Goal: Communication & Community: Answer question/provide support

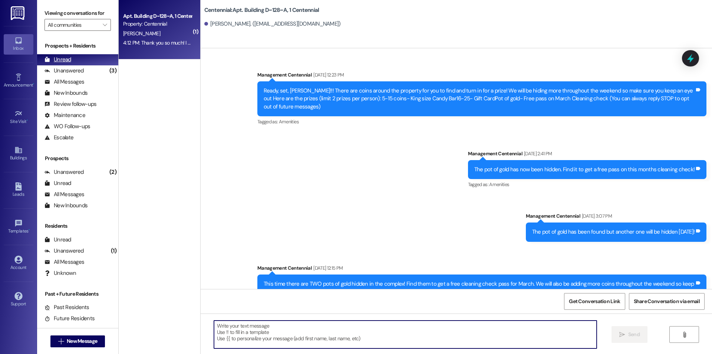
scroll to position [5354, 0]
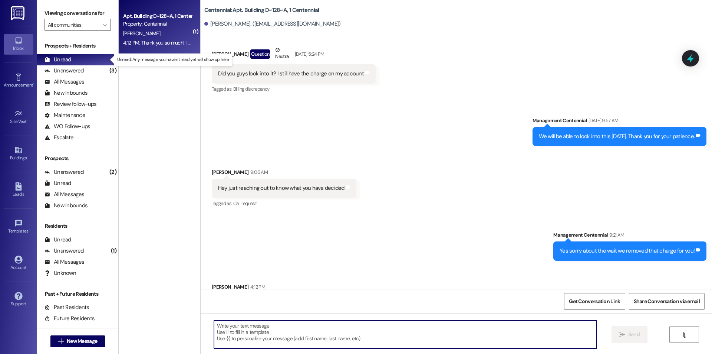
click at [76, 58] on div "Unread (0)" at bounding box center [77, 59] width 81 height 11
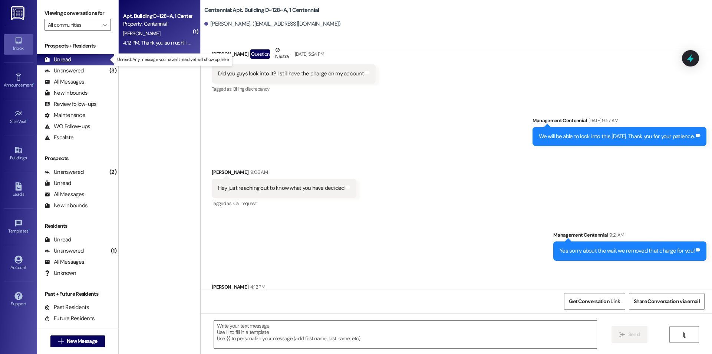
click at [70, 61] on div "Unread" at bounding box center [58, 60] width 27 height 8
click at [70, 59] on div "Unread" at bounding box center [58, 60] width 27 height 8
click at [156, 46] on div "4:12 PM: Thank you so much! I really appreciate it 4:12 PM: Thank you so much! …" at bounding box center [157, 42] width 70 height 9
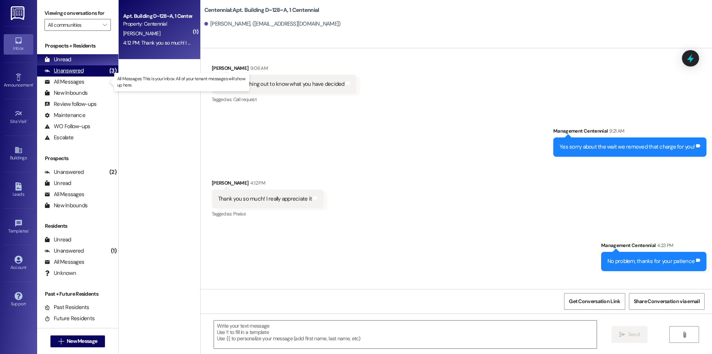
drag, startPoint x: 60, startPoint y: 78, endPoint x: 66, endPoint y: 73, distance: 7.9
click at [63, 76] on div "Prospects + Residents Unread (0) Unread: Any message you haven't read yet will …" at bounding box center [77, 92] width 81 height 101
click at [66, 73] on div "Unanswered" at bounding box center [64, 71] width 39 height 8
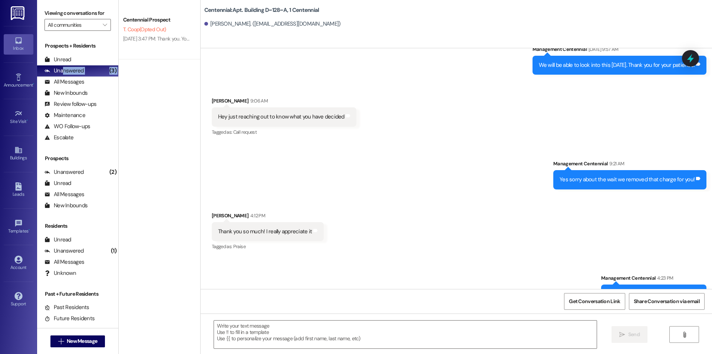
scroll to position [5447, 0]
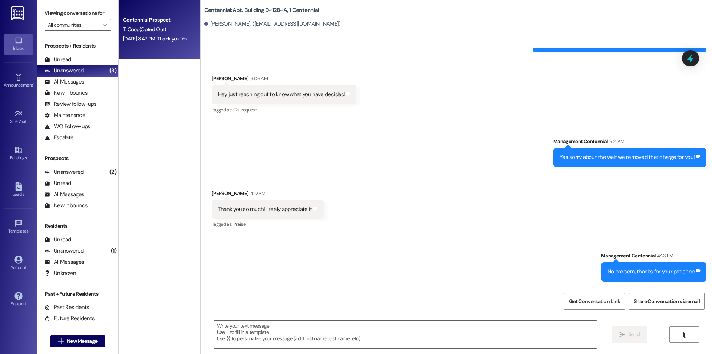
click at [177, 45] on div "Centennial Prospect T. Coop (Opted Out) [DATE] 3:47 PM: Thank you. You will no …" at bounding box center [160, 29] width 82 height 59
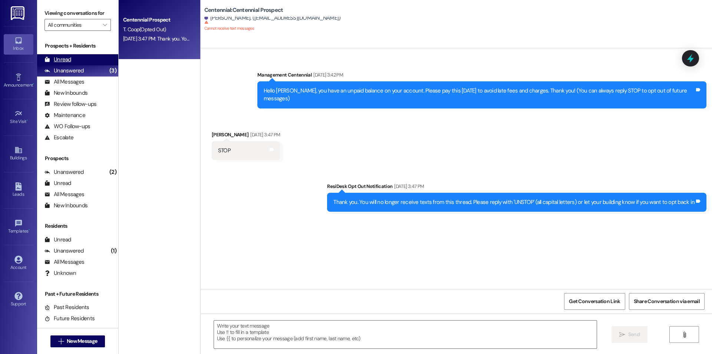
click at [72, 63] on div "Unread (0)" at bounding box center [77, 59] width 81 height 11
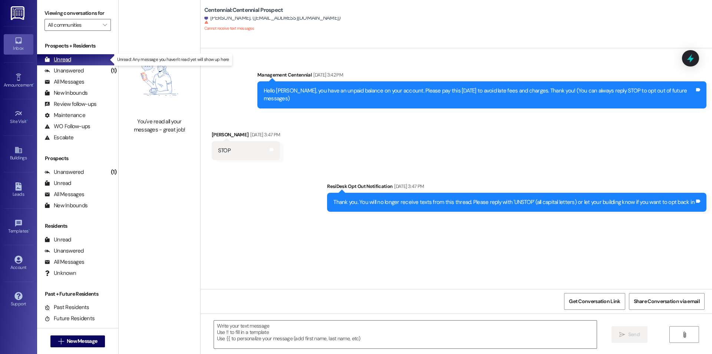
click at [63, 61] on div "Unread" at bounding box center [58, 60] width 27 height 8
click at [64, 56] on div "Unread" at bounding box center [58, 60] width 27 height 8
click at [63, 56] on div "Unread" at bounding box center [58, 60] width 27 height 8
click at [64, 56] on div "Unread" at bounding box center [58, 60] width 27 height 8
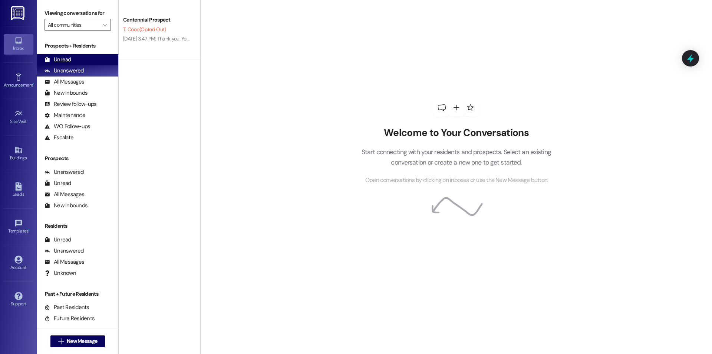
click at [75, 62] on div "Unread (0)" at bounding box center [77, 59] width 81 height 11
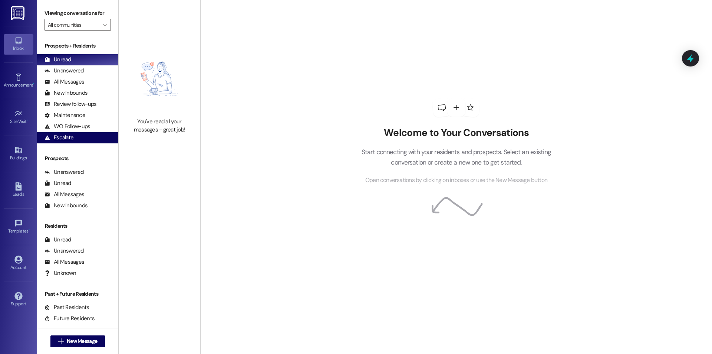
click at [75, 141] on div "Escalate (undefined)" at bounding box center [77, 137] width 81 height 11
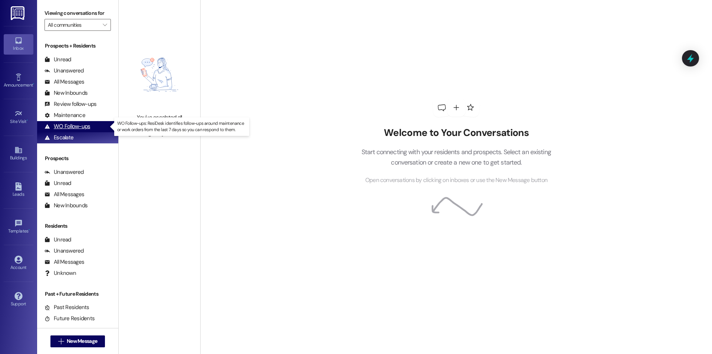
click at [70, 130] on div "WO Follow-ups" at bounding box center [68, 126] width 46 height 8
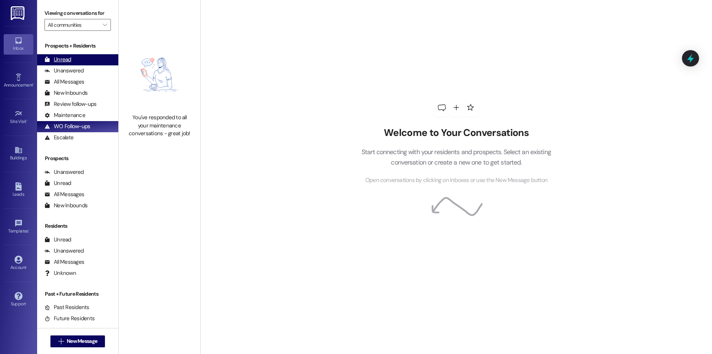
click at [76, 58] on div "Unread (0)" at bounding box center [77, 59] width 81 height 11
